Goal: Navigation & Orientation: Understand site structure

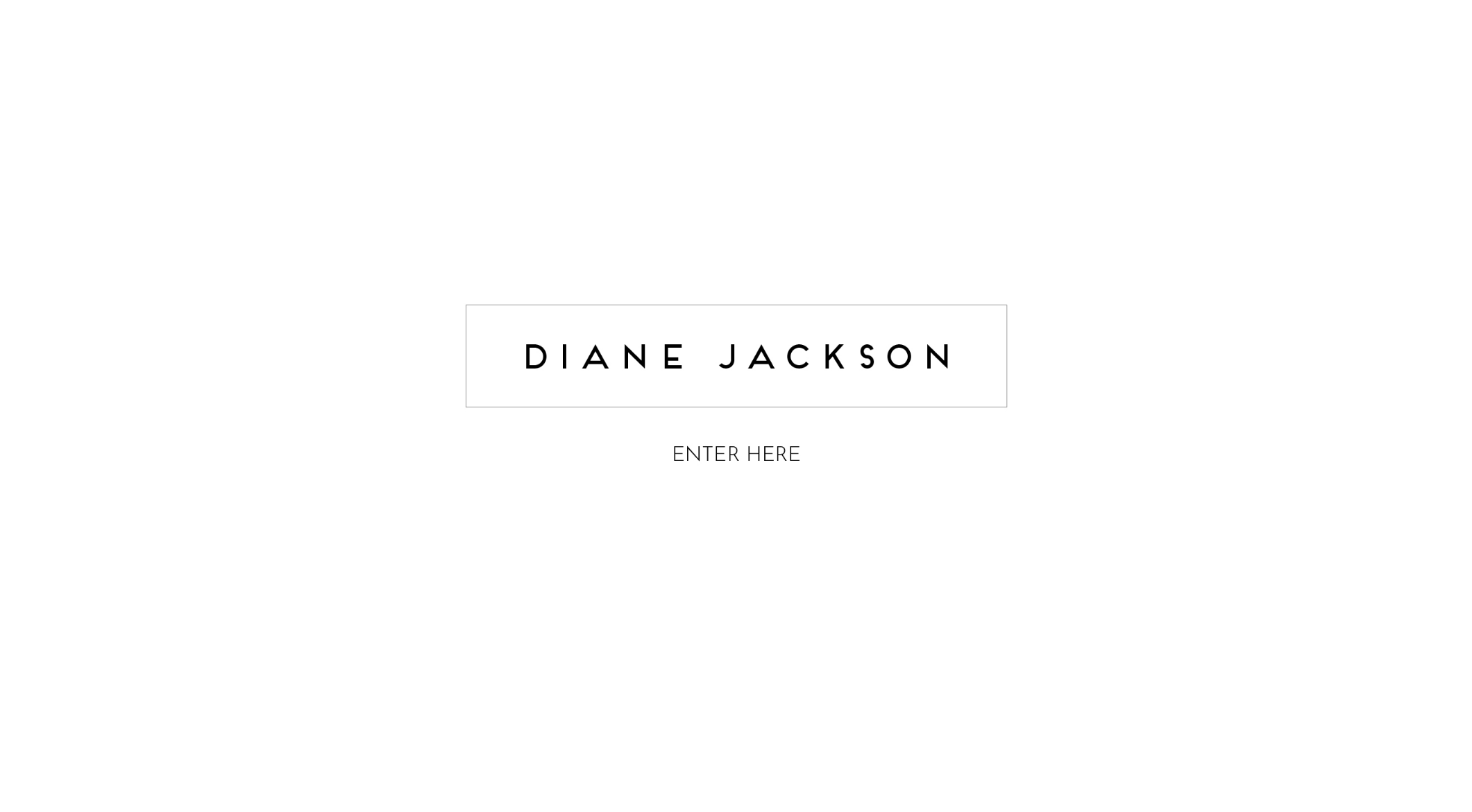
click at [752, 441] on img at bounding box center [736, 386] width 555 height 220
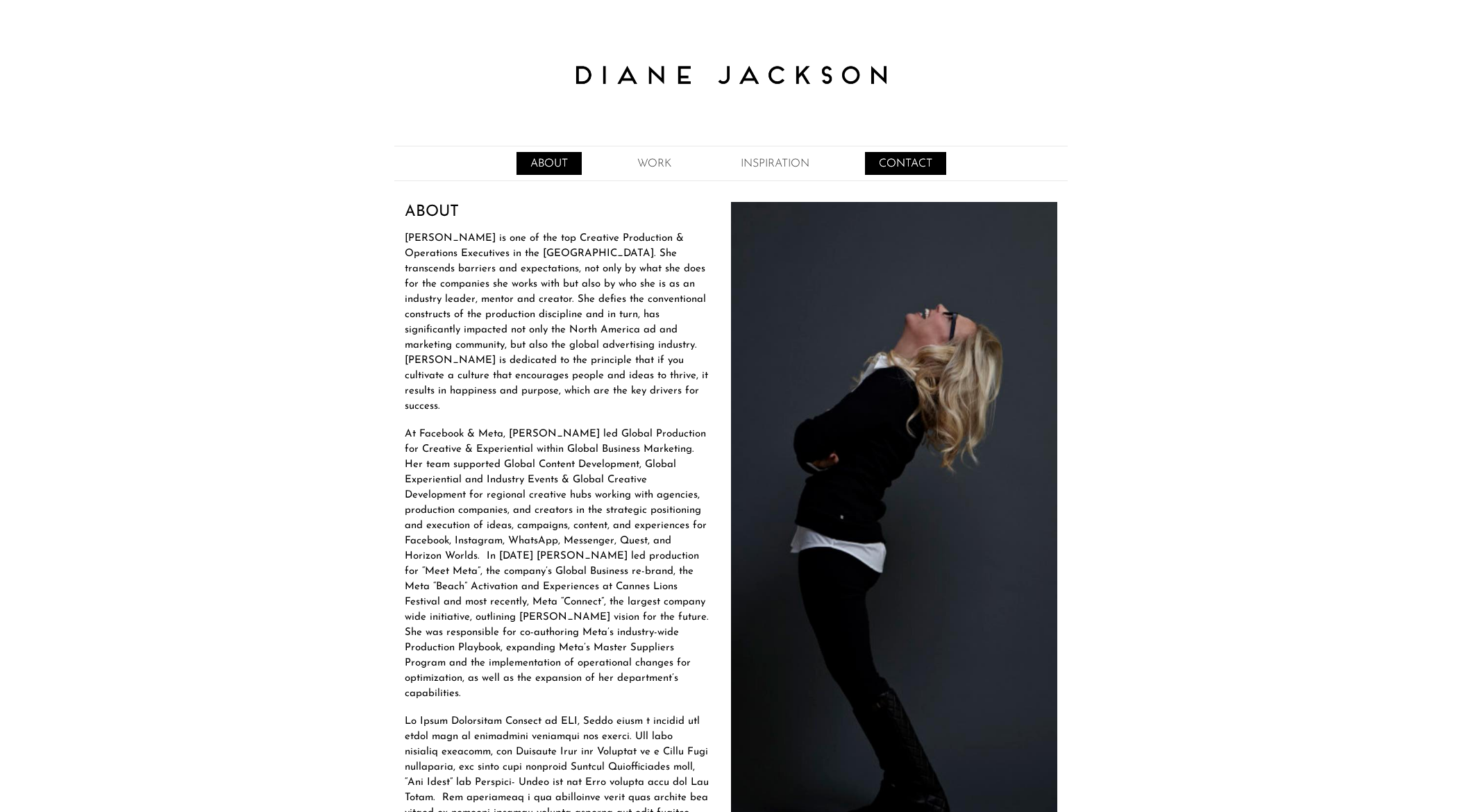
click at [941, 158] on link "CONTACT" at bounding box center [905, 163] width 81 height 23
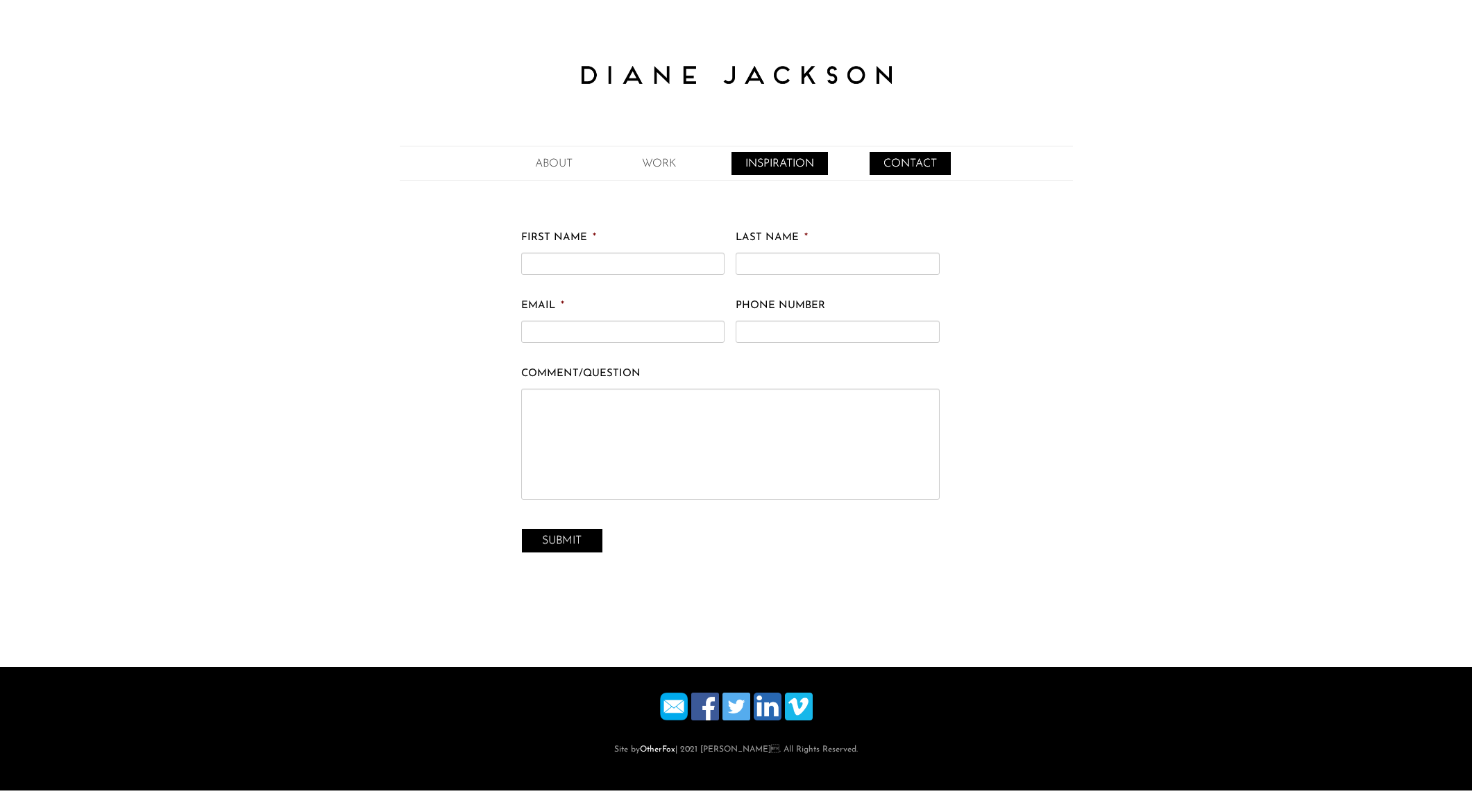
click at [767, 159] on link "INSPIRATION" at bounding box center [780, 163] width 97 height 23
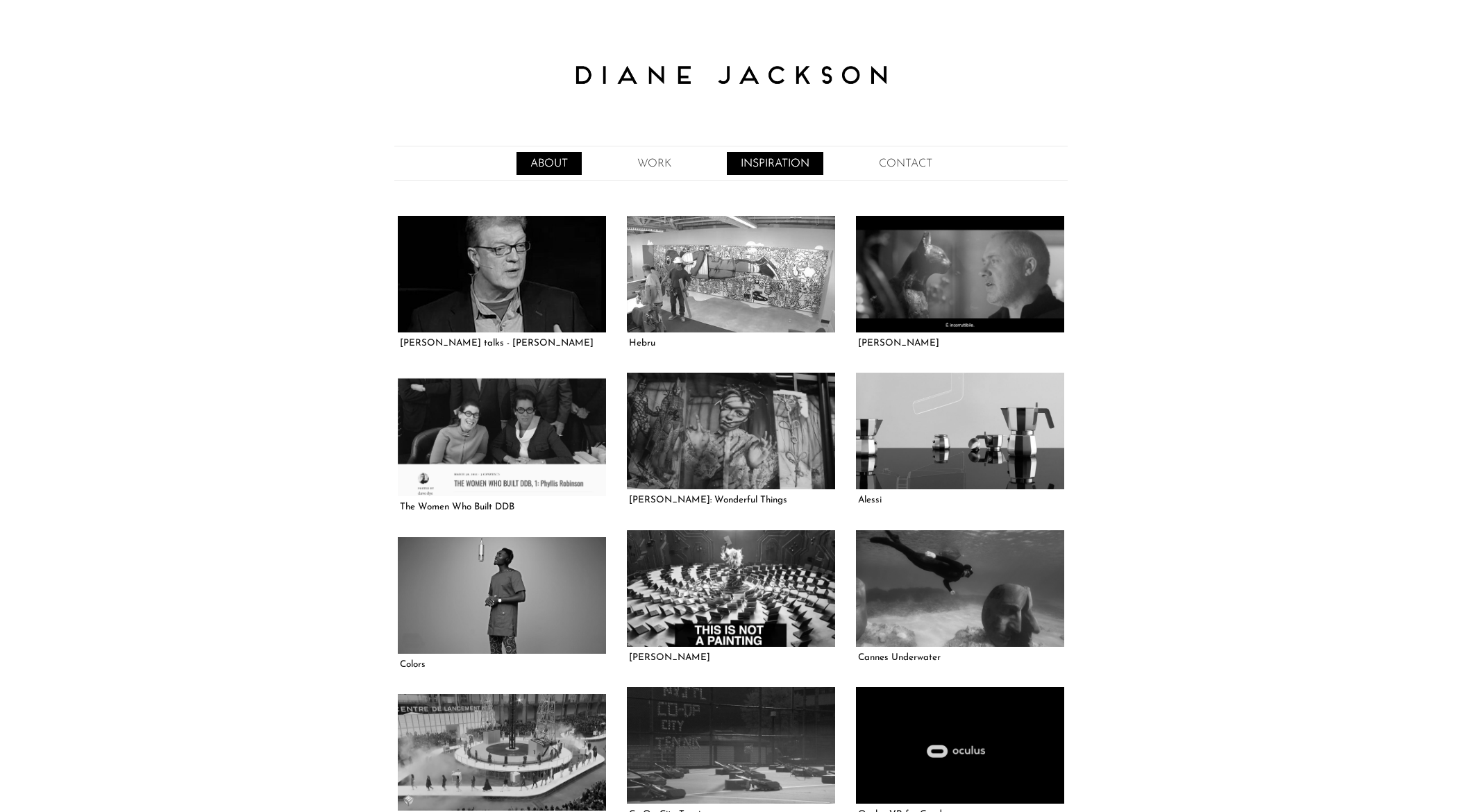
click at [553, 166] on link "ABOUT" at bounding box center [549, 163] width 65 height 23
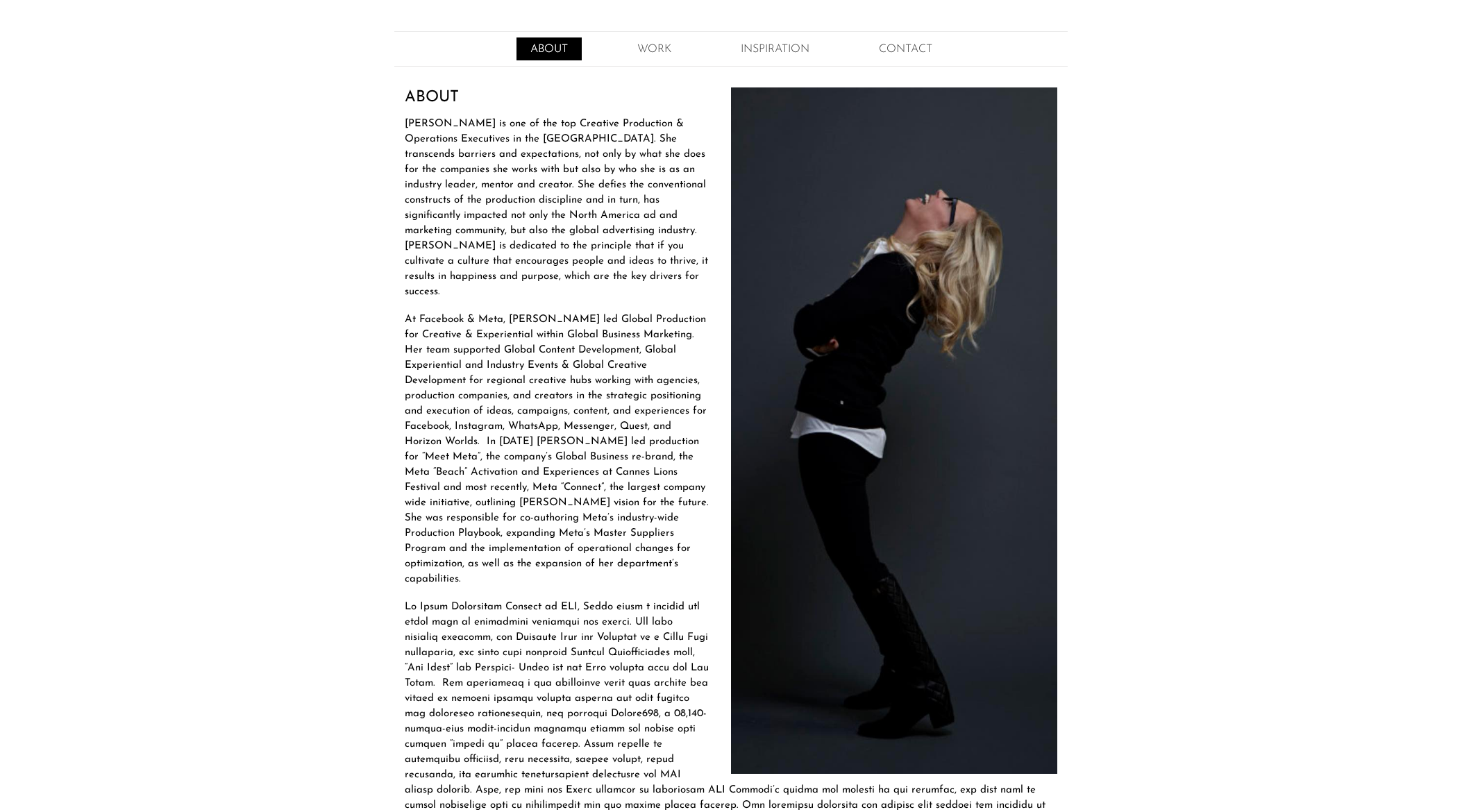
scroll to position [205, 0]
